Goal: Find specific page/section: Find specific page/section

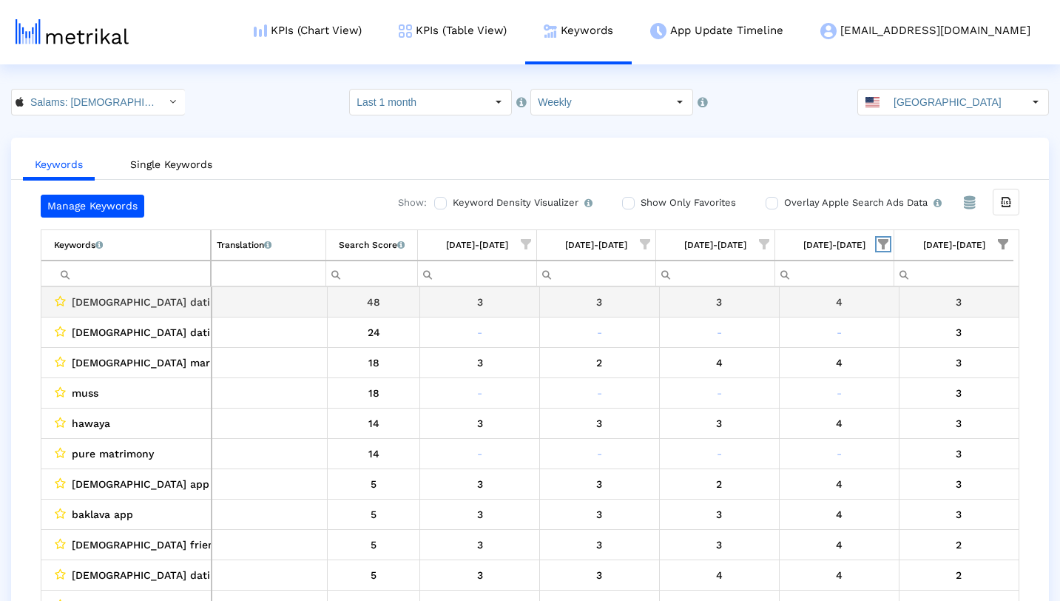
scroll to position [5, 0]
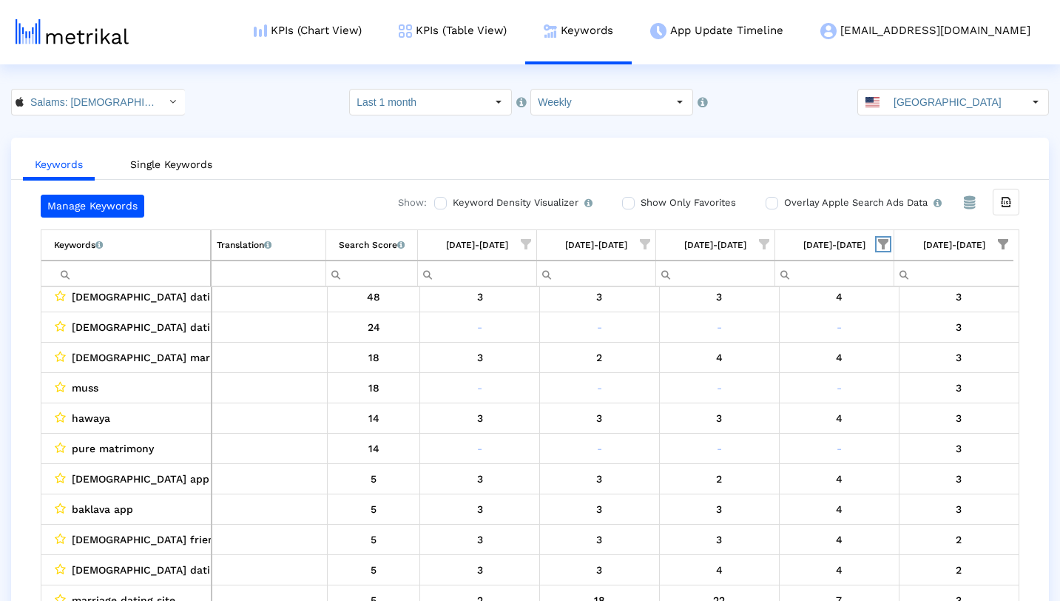
click at [879, 239] on span "Show filter options for column '09/21/25-09/27/25'" at bounding box center [883, 244] width 10 height 10
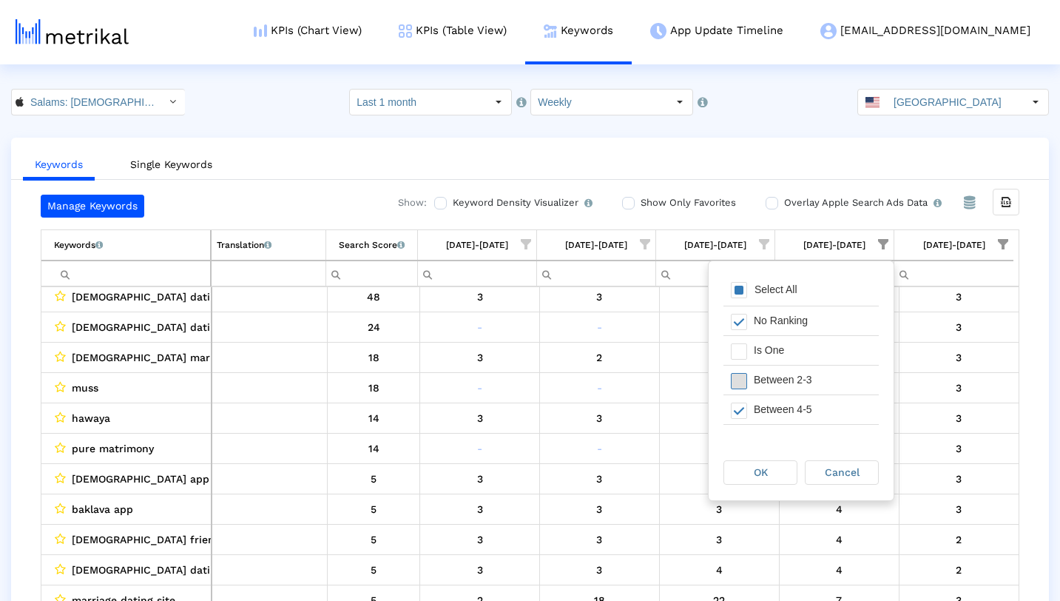
click at [738, 380] on span "Filter options" at bounding box center [739, 381] width 16 height 16
click at [757, 468] on span "OK" at bounding box center [761, 472] width 14 height 12
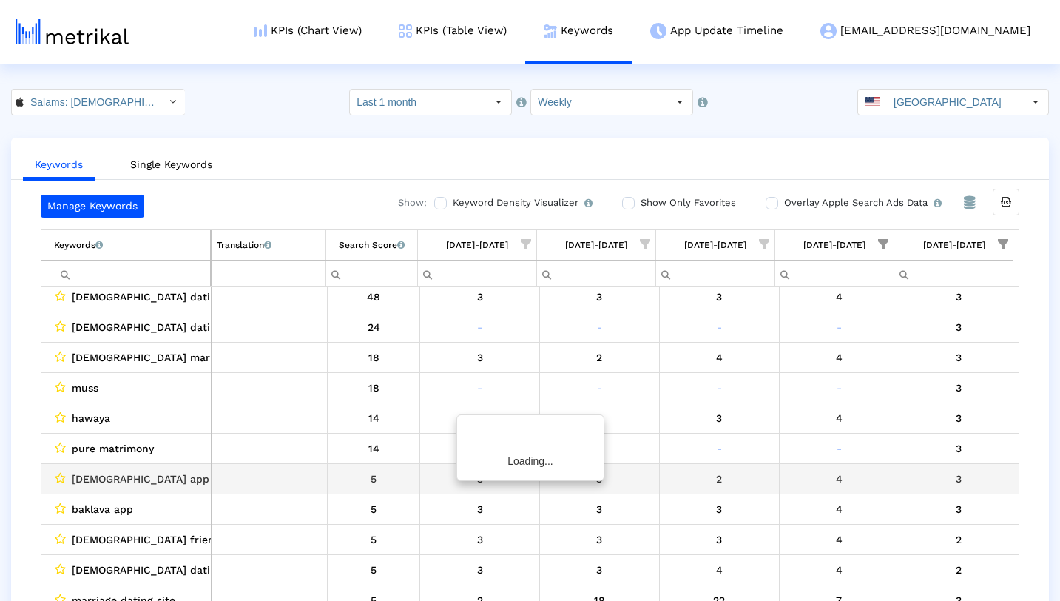
scroll to position [0, 0]
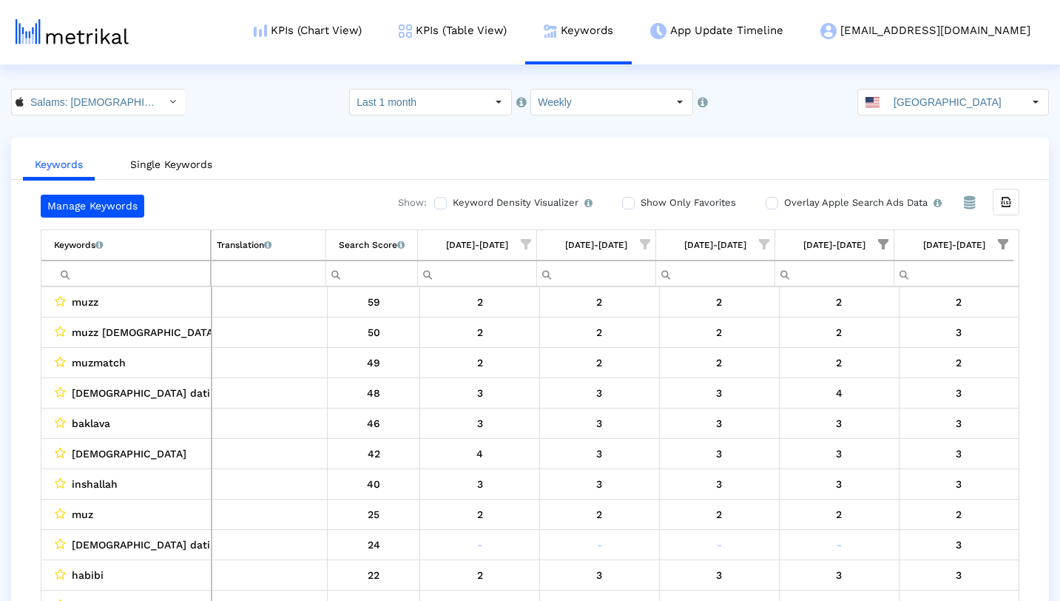
click at [1001, 240] on span "Show filter options for column '09/28/25-10/04/25'" at bounding box center [1003, 244] width 10 height 10
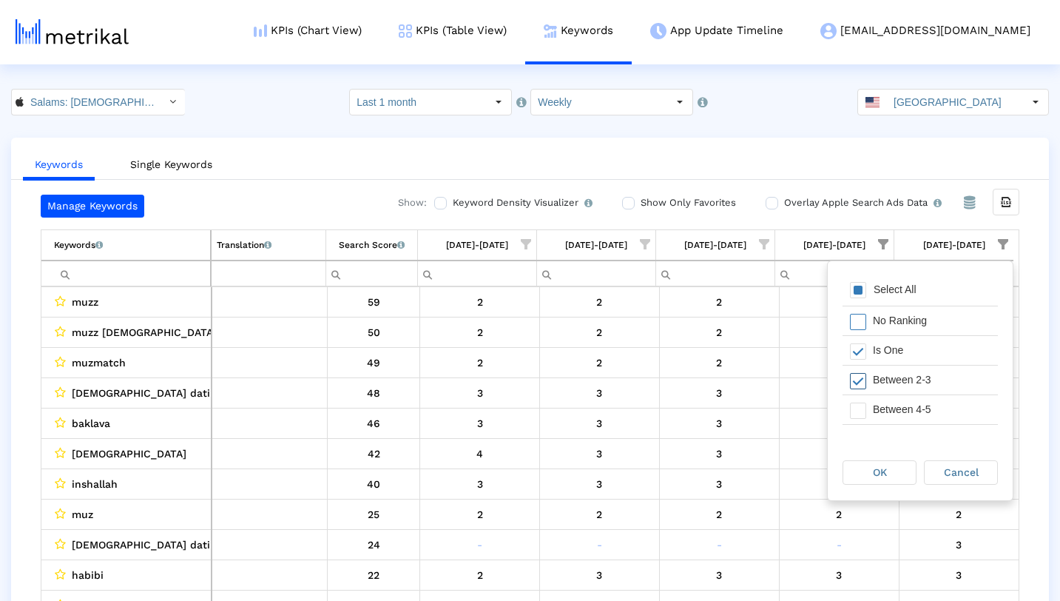
click at [864, 379] on span "Filter options" at bounding box center [858, 381] width 16 height 16
click at [873, 482] on div "OK" at bounding box center [879, 472] width 73 height 23
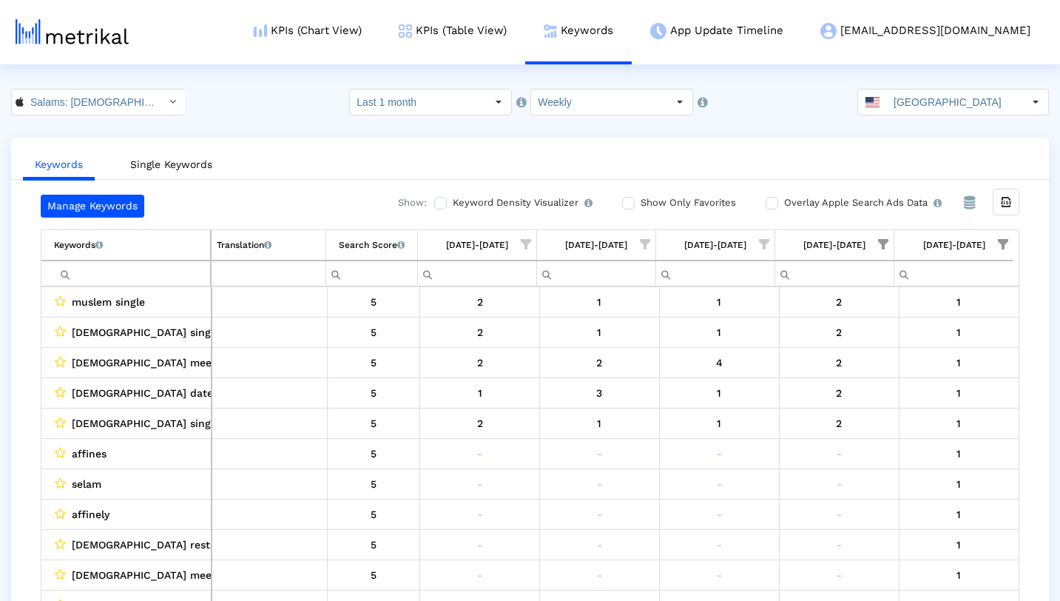
click at [165, 274] on input "Filter cell" at bounding box center [132, 273] width 156 height 24
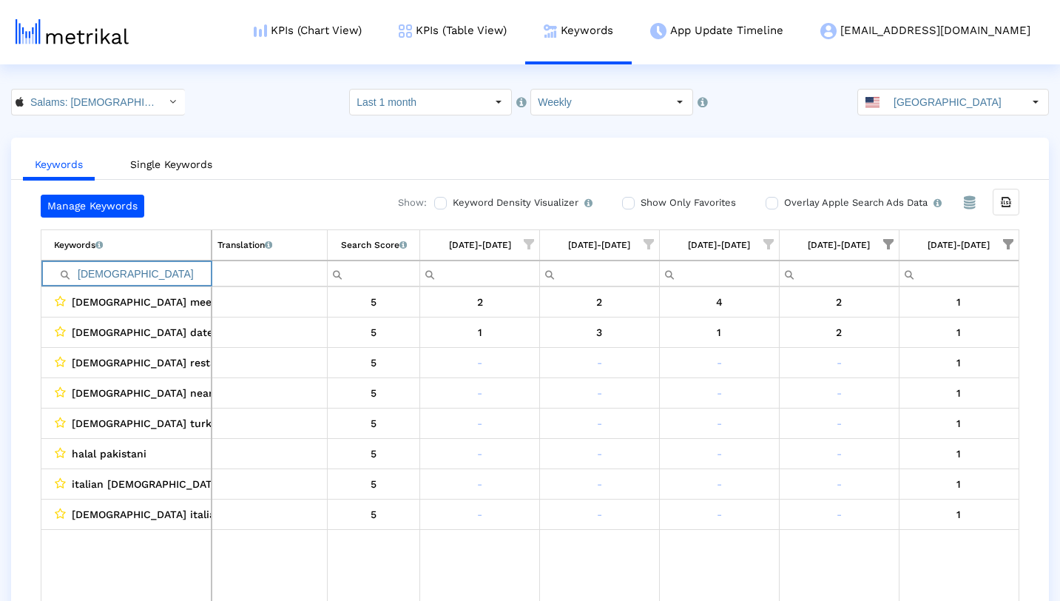
type input "[DEMOGRAPHIC_DATA]"
click at [169, 99] on icon "Select" at bounding box center [172, 101] width 7 height 10
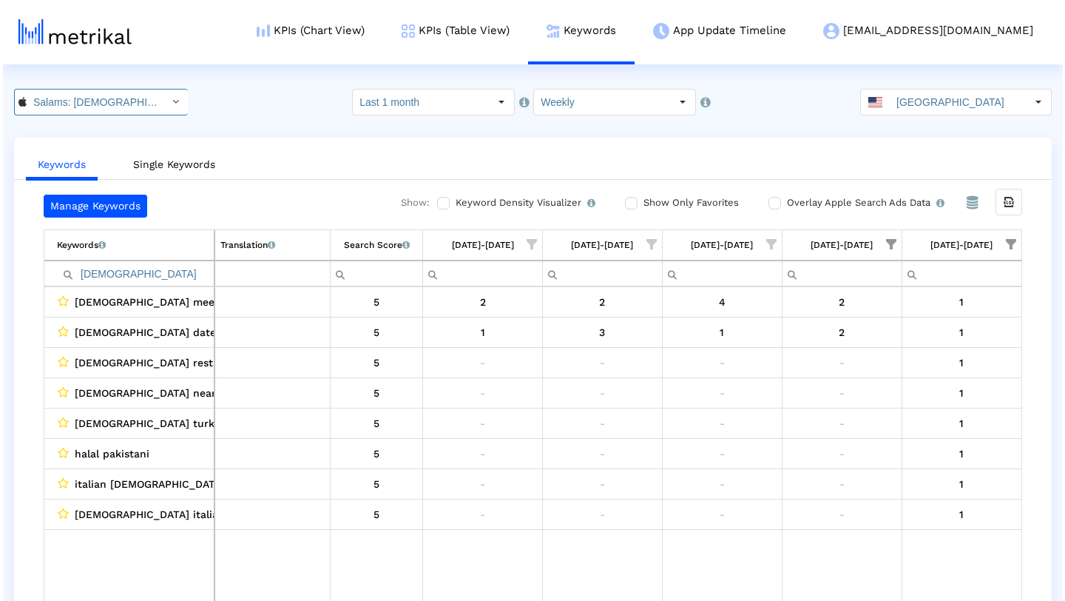
scroll to position [0, 105]
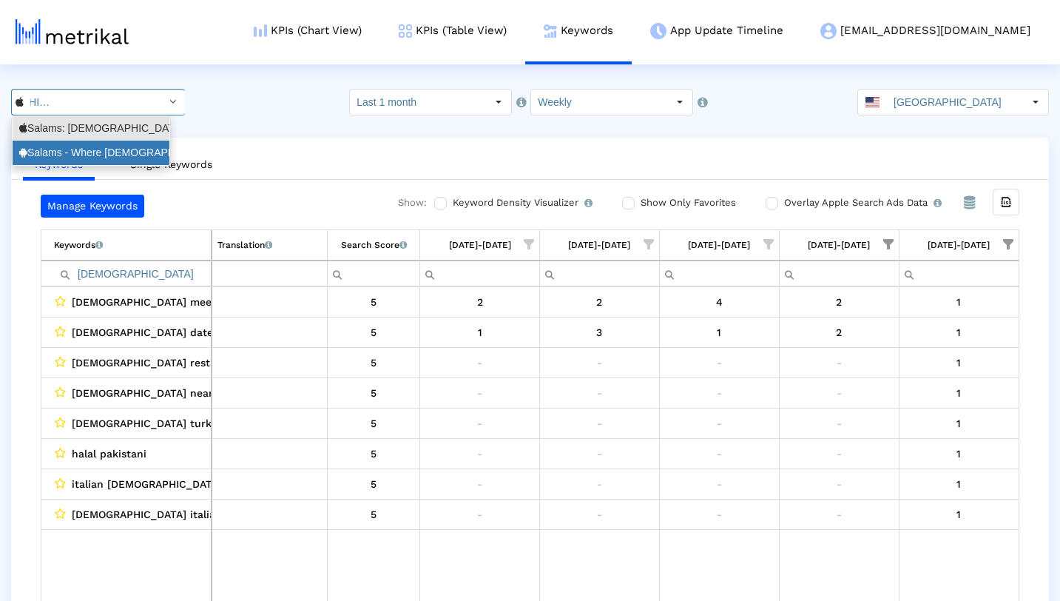
click at [138, 155] on div "Salams - Where [DEMOGRAPHIC_DATA] Meet <com.minderapps.minder>" at bounding box center [91, 153] width 144 height 14
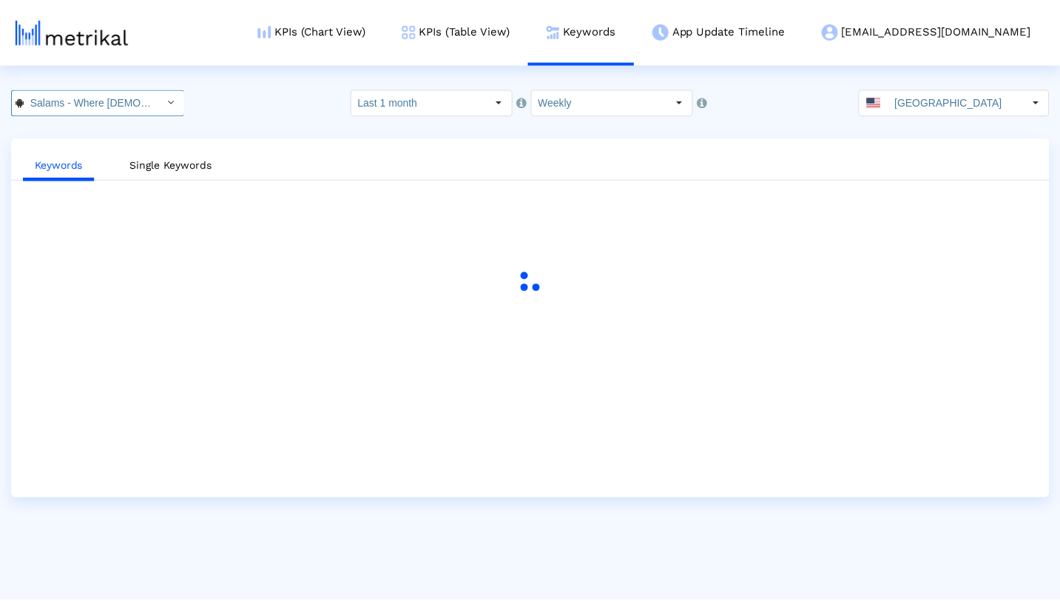
scroll to position [0, 164]
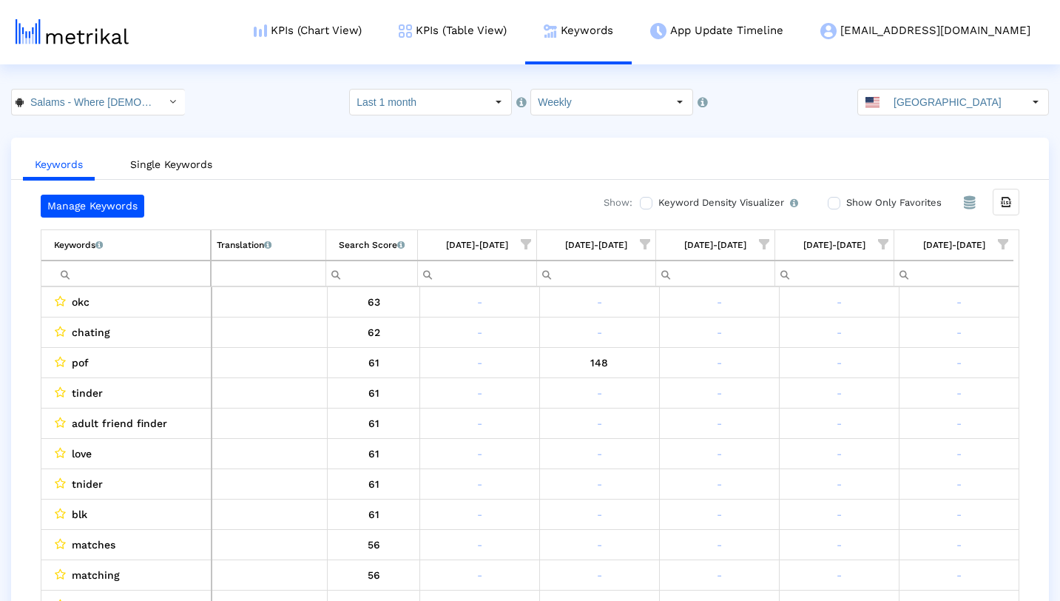
click at [293, 135] on crea-index "Salams - Where [DEMOGRAPHIC_DATA] Meet < com.minderapps.minder > Pull down to r…" at bounding box center [530, 360] width 1060 height 542
click at [1002, 239] on span "Show filter options for column '09/28/25-10/04/25'" at bounding box center [1003, 244] width 10 height 10
click at [952, 349] on div "Is One" at bounding box center [932, 350] width 132 height 29
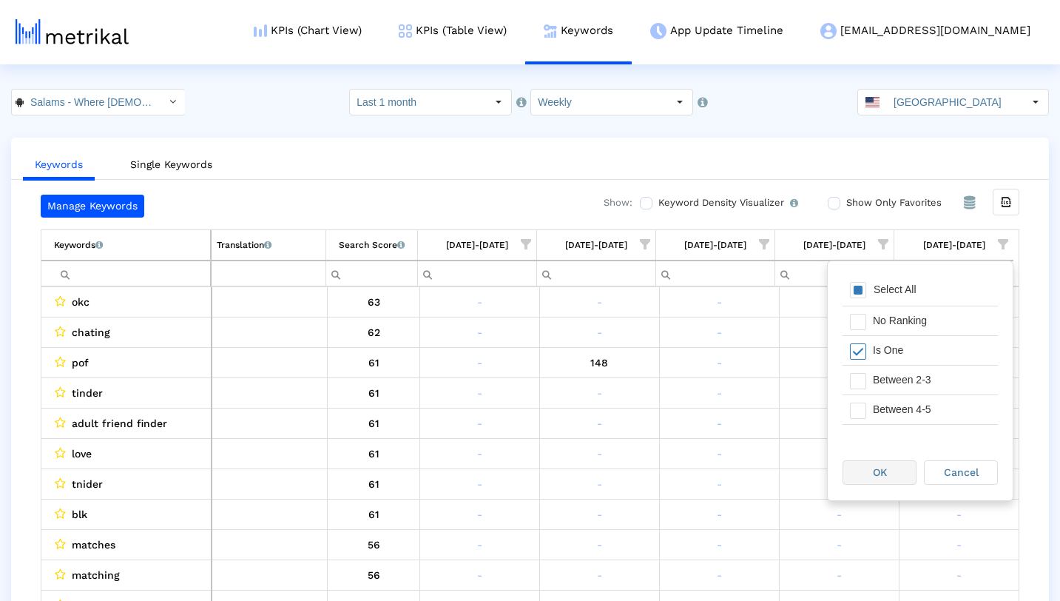
click at [886, 468] on span "OK" at bounding box center [880, 472] width 14 height 12
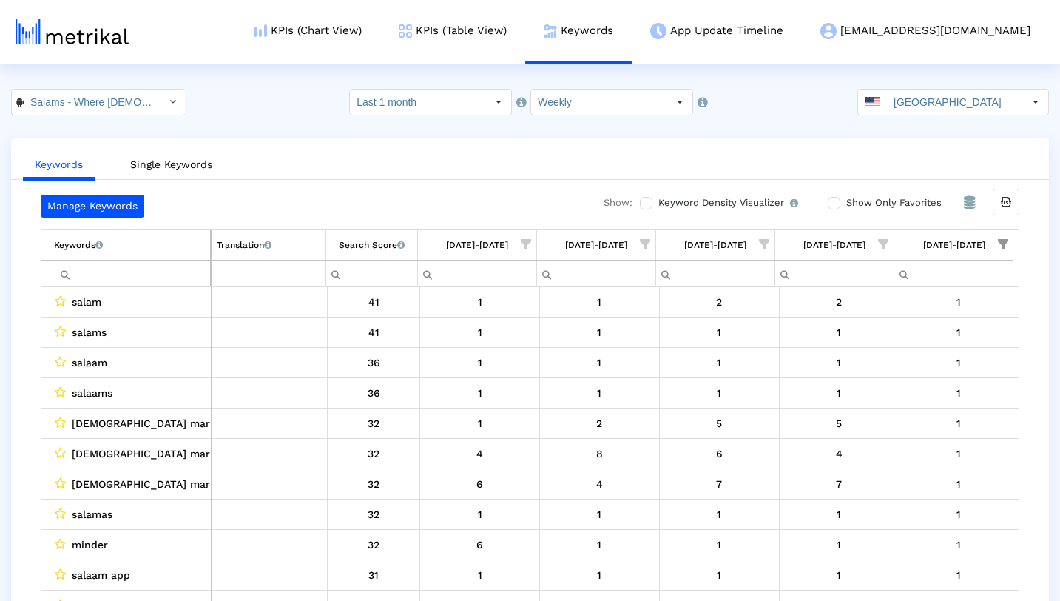
click at [885, 242] on span "Show filter options for column '09/21/25-09/27/25'" at bounding box center [883, 244] width 10 height 10
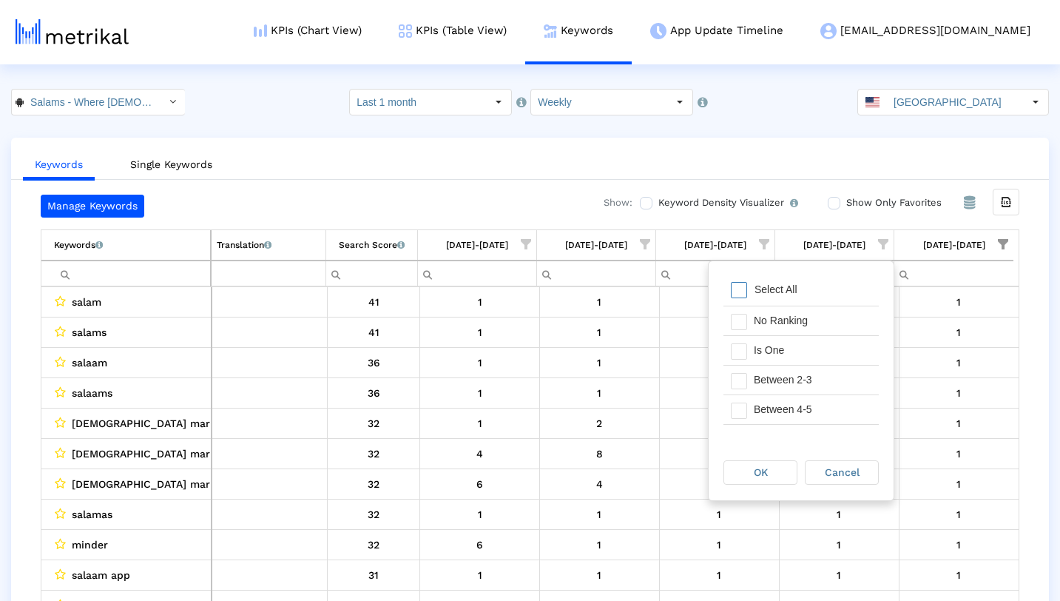
click at [735, 289] on span "Filter options" at bounding box center [739, 290] width 16 height 16
click at [741, 340] on div "Filter options" at bounding box center [735, 350] width 23 height 29
click at [761, 468] on span "OK" at bounding box center [761, 472] width 14 height 12
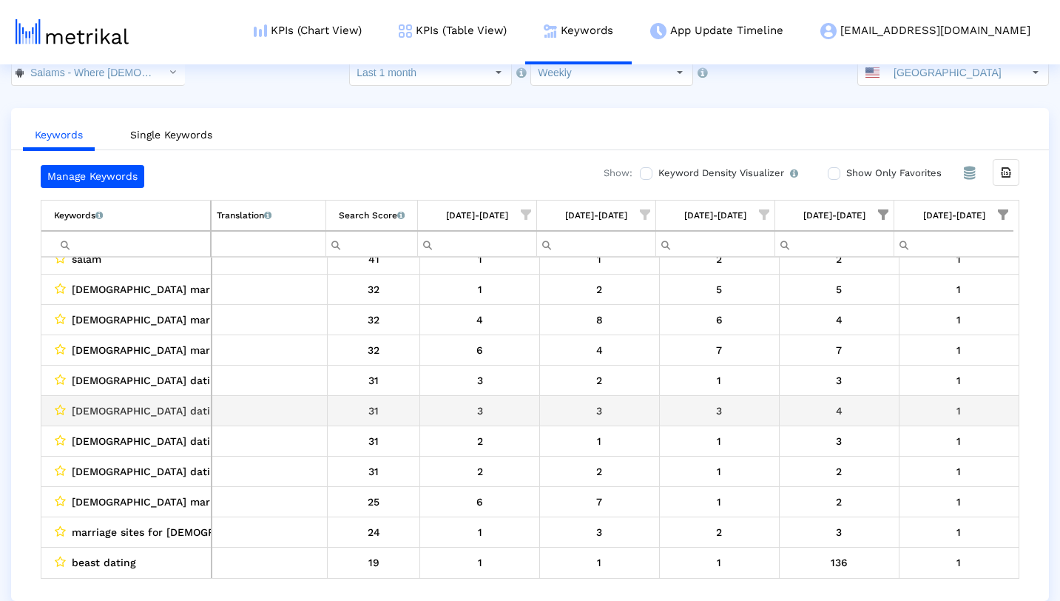
scroll to position [0, 0]
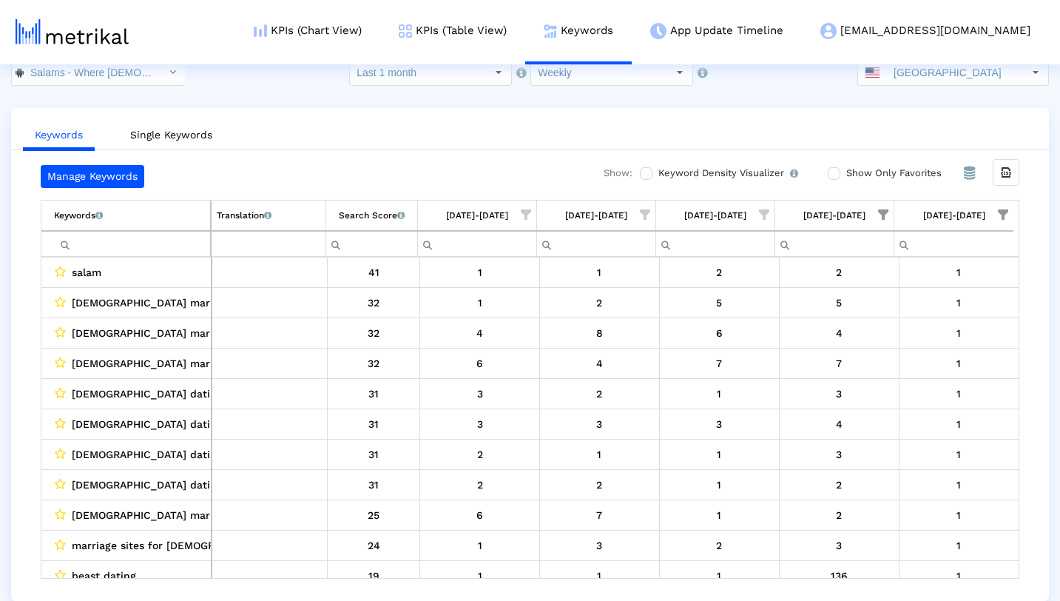
click at [160, 242] on input "Filter cell" at bounding box center [132, 244] width 156 height 24
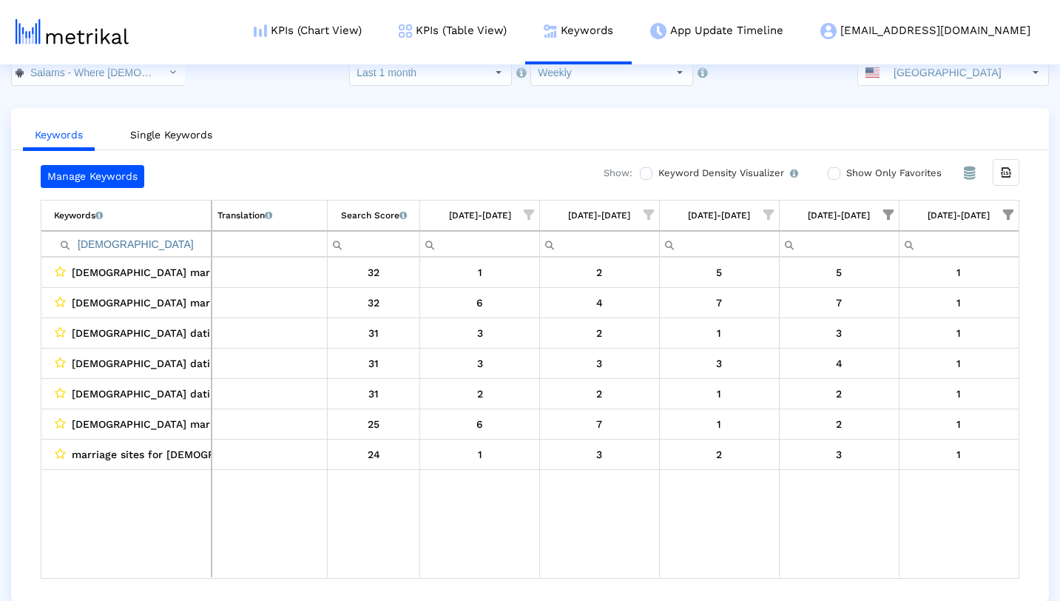
click at [160, 536] on td "Data grid" at bounding box center [126, 524] width 170 height 108
click at [116, 243] on input "[DEMOGRAPHIC_DATA]" at bounding box center [132, 244] width 157 height 24
type input "m"
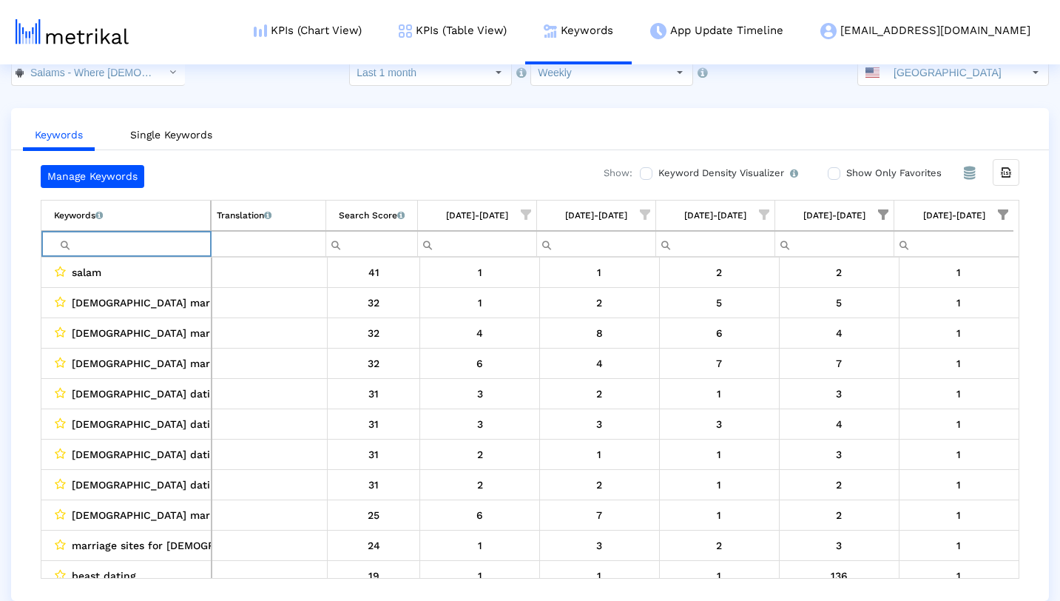
click at [22, 320] on div "Manage Keywords Show: Keyword Density Visualizer Turn this on to view where and…" at bounding box center [530, 372] width 1038 height 414
click at [172, 249] on input "Filter cell" at bounding box center [132, 244] width 156 height 24
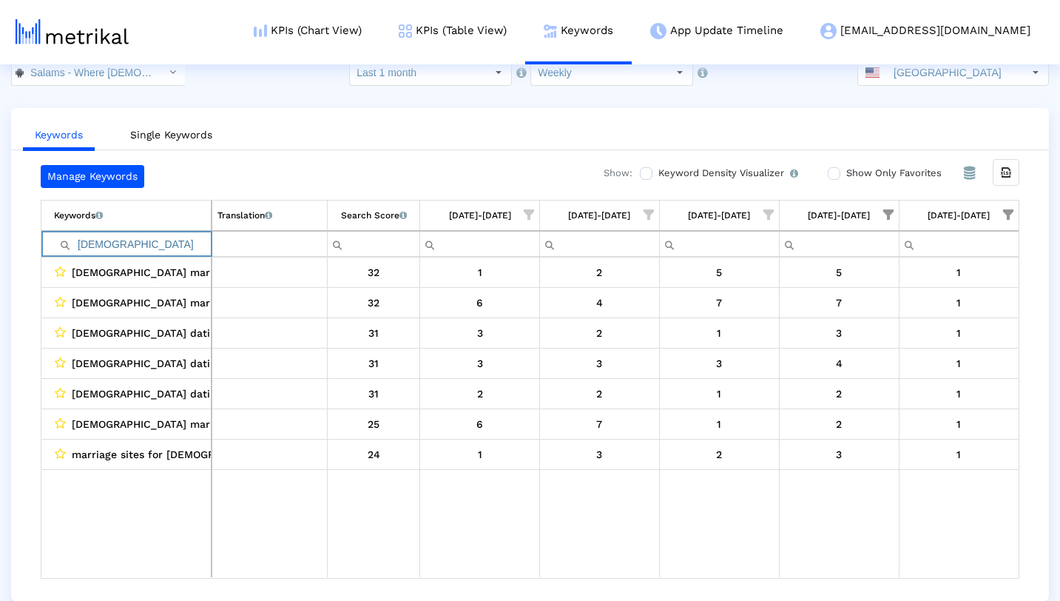
type input "[DEMOGRAPHIC_DATA]"
